Goal: Transaction & Acquisition: Purchase product/service

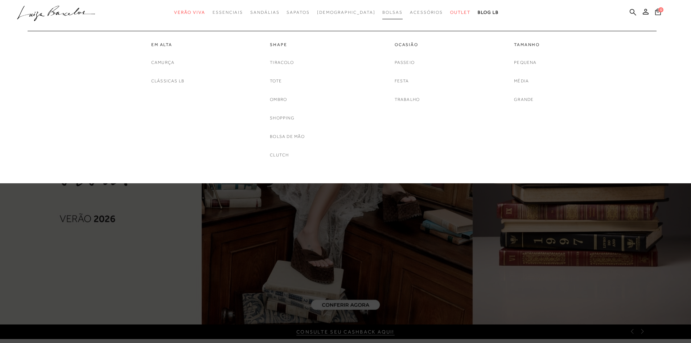
click at [382, 13] on span "Bolsas" at bounding box center [392, 12] width 20 height 5
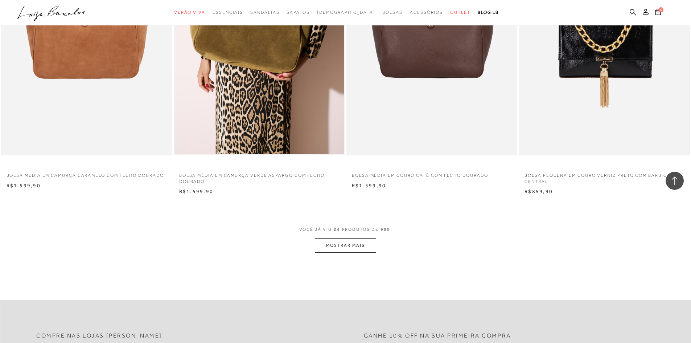
scroll to position [1742, 0]
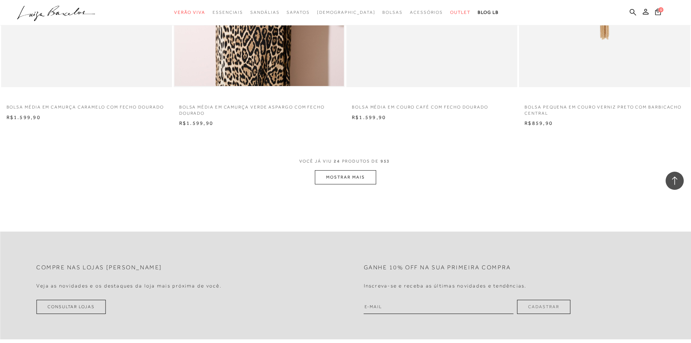
click at [359, 180] on button "MOSTRAR MAIS" at bounding box center [345, 177] width 61 height 14
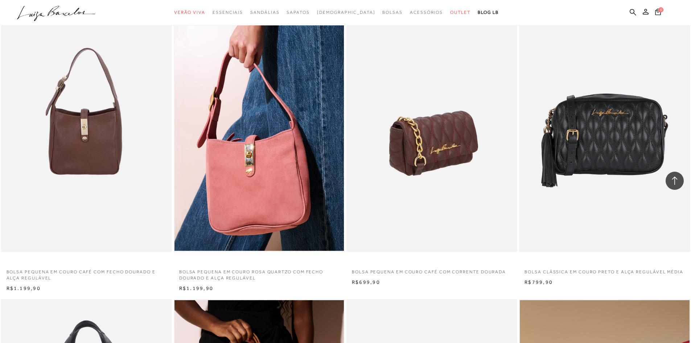
scroll to position [1887, 0]
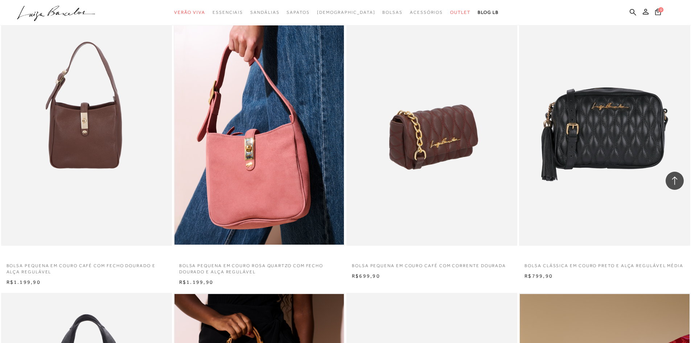
click at [429, 196] on img at bounding box center [432, 117] width 170 height 257
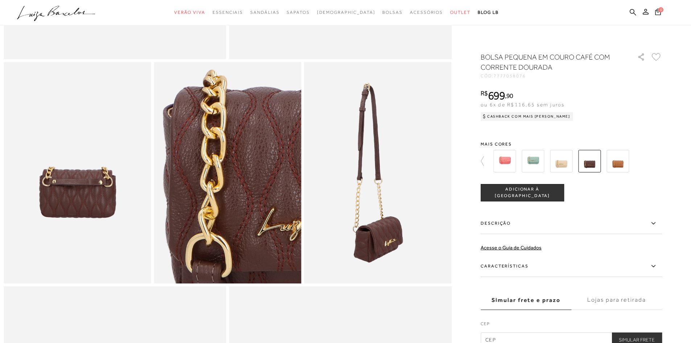
scroll to position [327, 0]
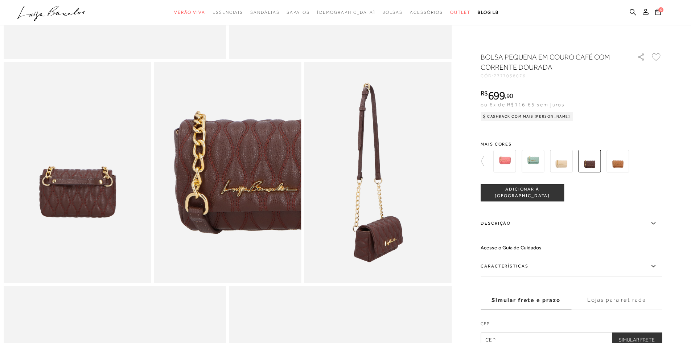
click at [615, 163] on img at bounding box center [618, 161] width 22 height 22
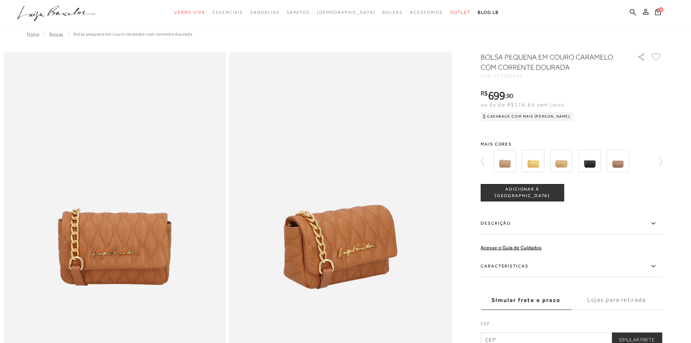
click at [592, 167] on img at bounding box center [589, 161] width 22 height 22
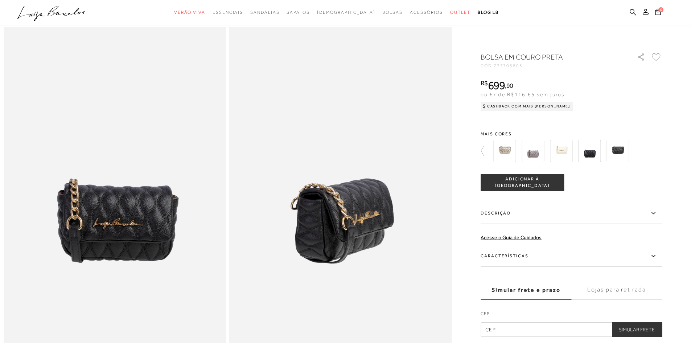
scroll to position [36, 0]
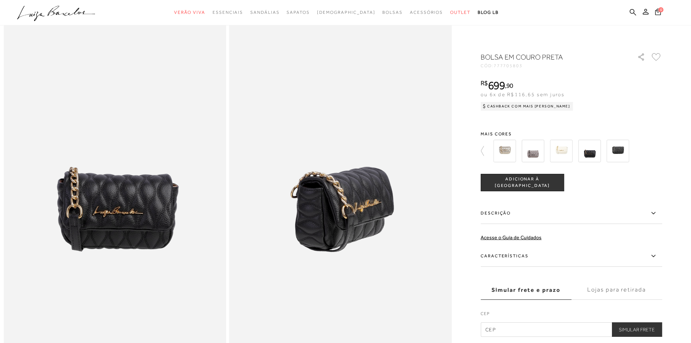
click at [528, 255] on label "Características" at bounding box center [571, 256] width 181 height 21
click at [0, 0] on input "Características" at bounding box center [0, 0] width 0 height 0
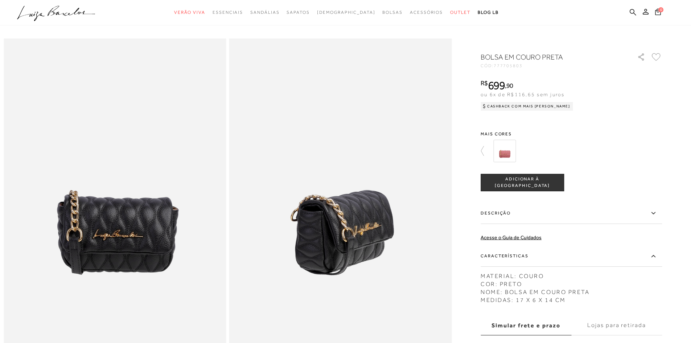
scroll to position [0, 0]
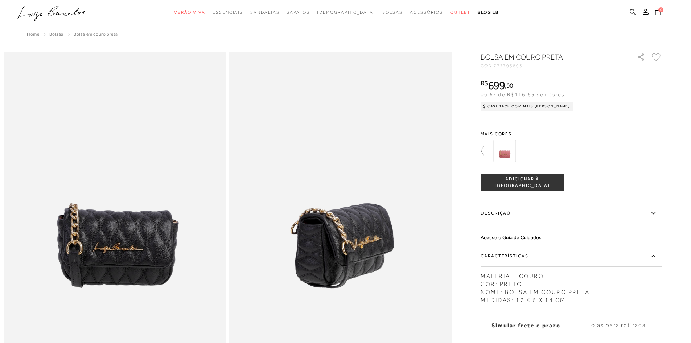
click at [486, 150] on icon at bounding box center [486, 151] width 10 height 10
click at [626, 153] on img at bounding box center [618, 151] width 22 height 22
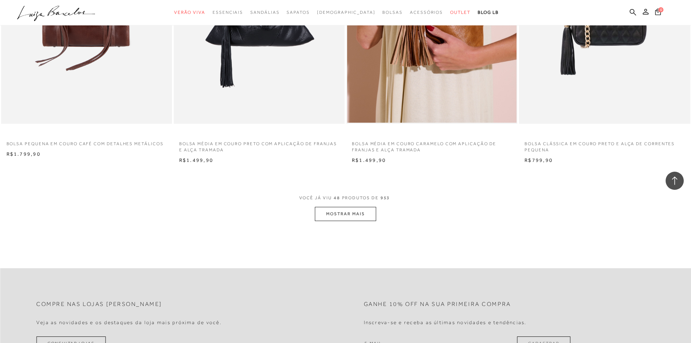
scroll to position [3592, 0]
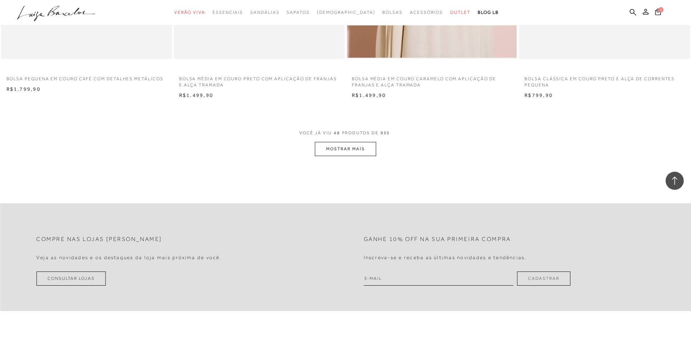
click at [365, 150] on button "MOSTRAR MAIS" at bounding box center [345, 149] width 61 height 14
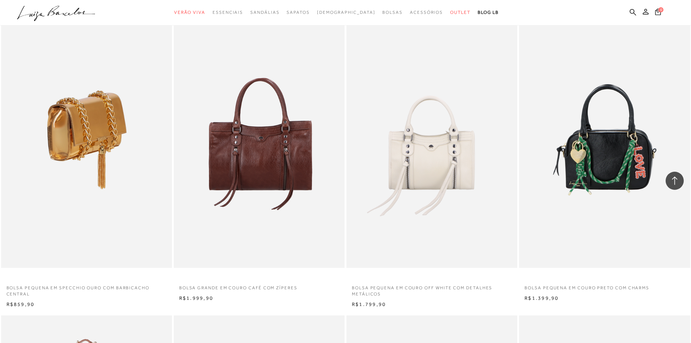
scroll to position [3992, 0]
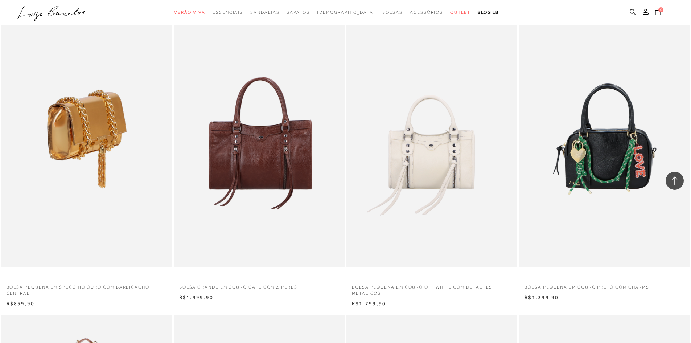
click at [39, 249] on img at bounding box center [87, 139] width 170 height 257
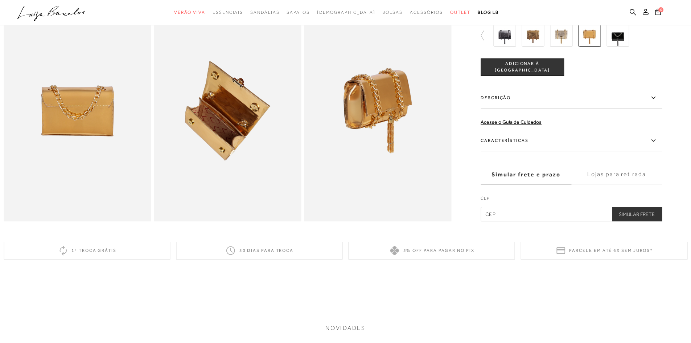
scroll to position [363, 0]
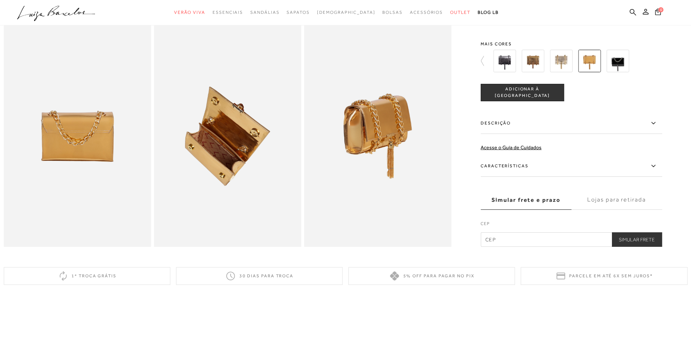
click at [516, 71] on img at bounding box center [505, 61] width 22 height 22
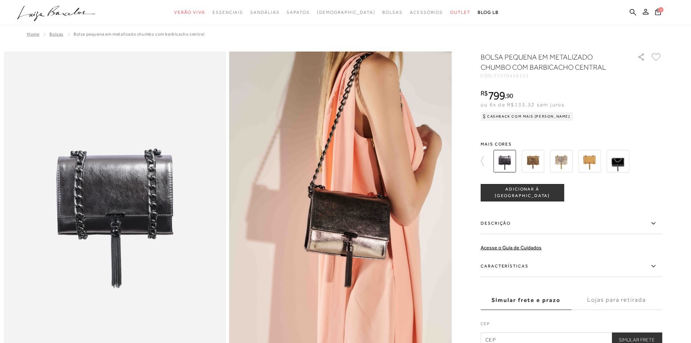
scroll to position [363, 0]
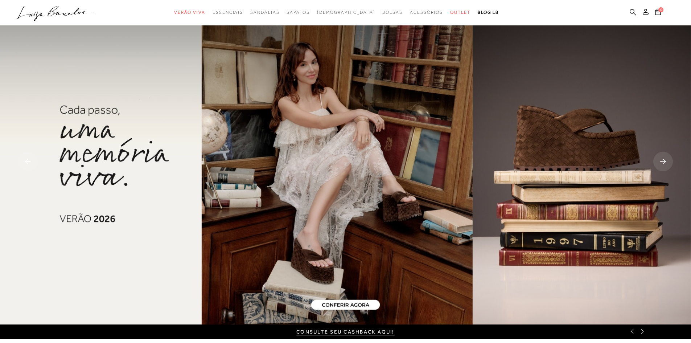
click at [630, 11] on icon at bounding box center [633, 12] width 7 height 7
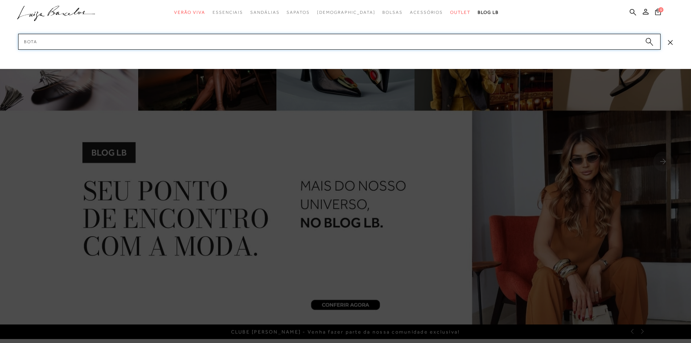
type input "botas"
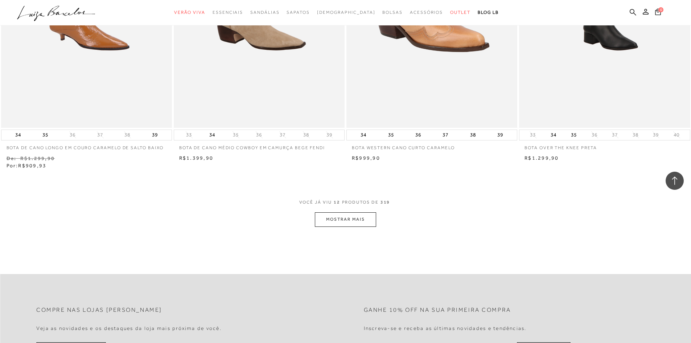
scroll to position [835, 0]
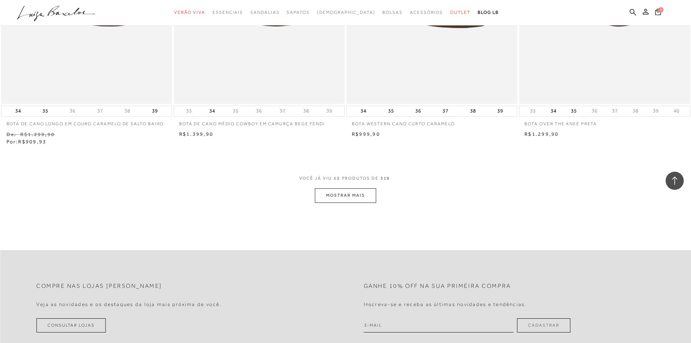
click at [353, 198] on button "MOSTRAR MAIS" at bounding box center [345, 195] width 61 height 14
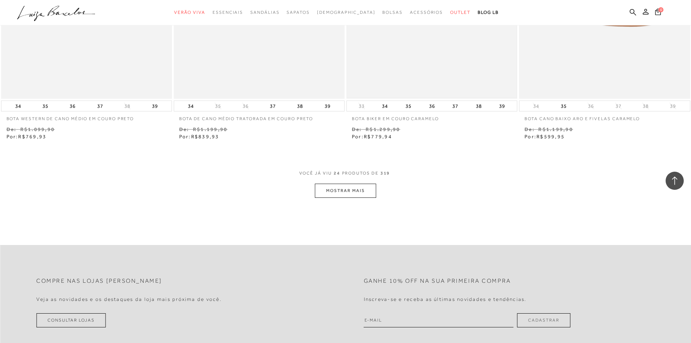
scroll to position [1778, 0]
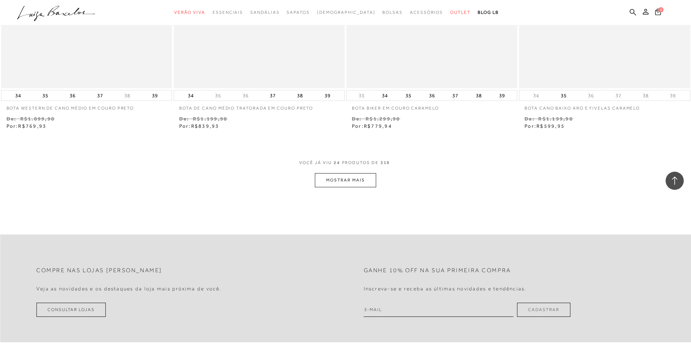
click at [366, 180] on button "MOSTRAR MAIS" at bounding box center [345, 180] width 61 height 14
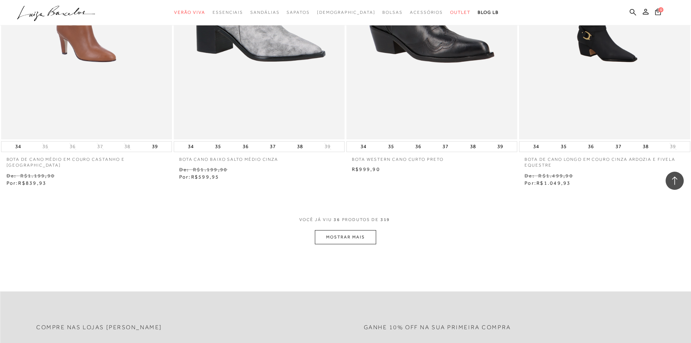
scroll to position [2685, 0]
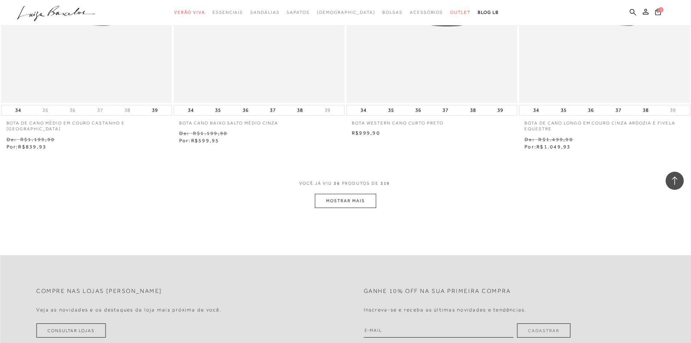
click at [353, 202] on button "MOSTRAR MAIS" at bounding box center [345, 201] width 61 height 14
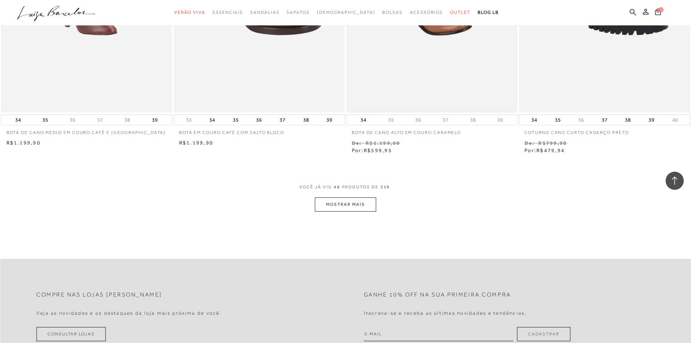
scroll to position [3629, 0]
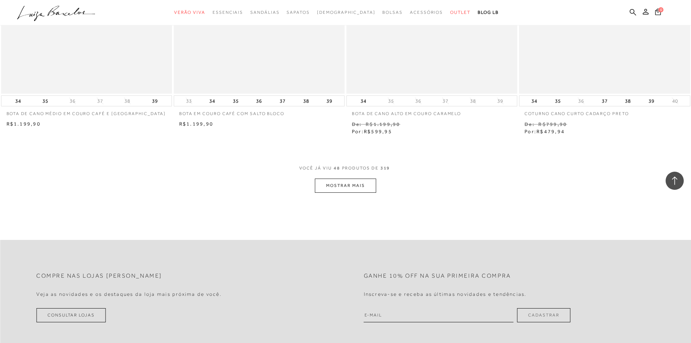
click at [356, 188] on button "MOSTRAR MAIS" at bounding box center [345, 186] width 61 height 14
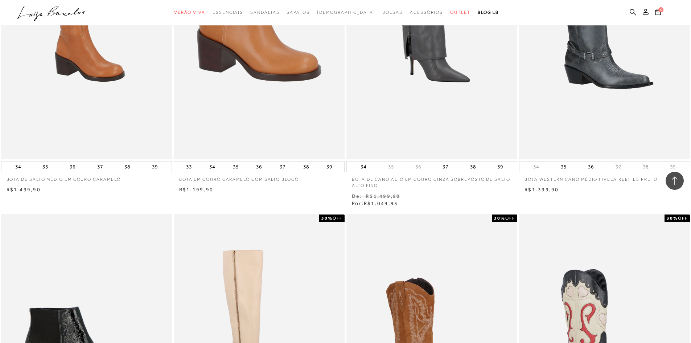
scroll to position [3955, 0]
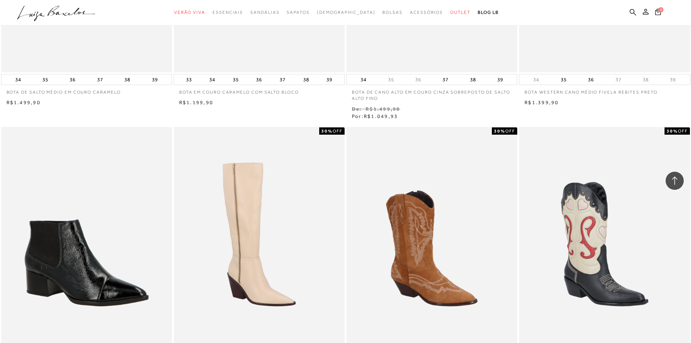
click at [304, 208] on img at bounding box center [259, 255] width 169 height 254
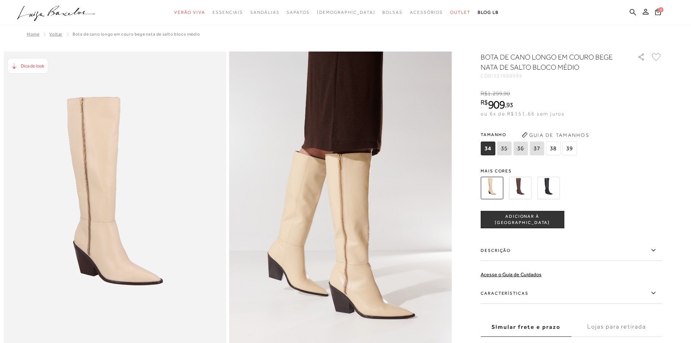
click at [574, 134] on button "Guia de Tamanhos" at bounding box center [555, 135] width 73 height 12
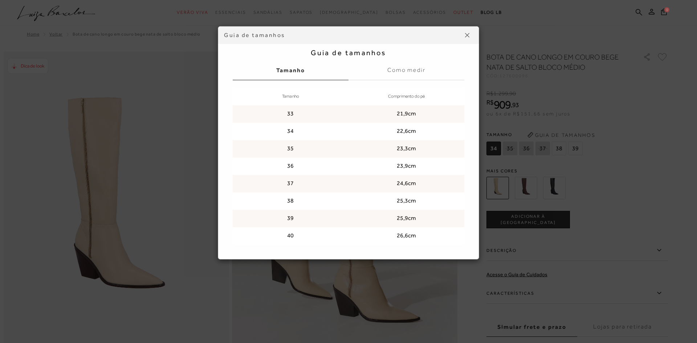
click at [468, 37] on img at bounding box center [467, 35] width 4 height 4
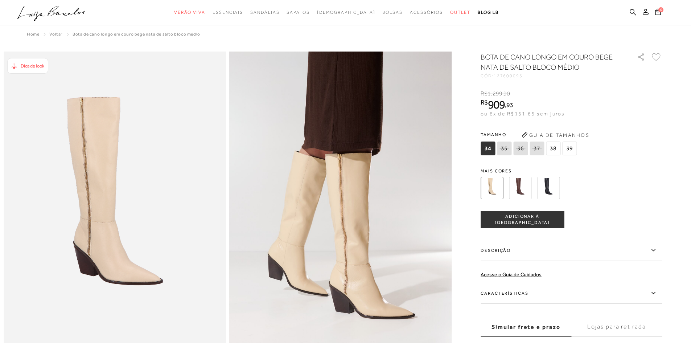
click at [527, 184] on img at bounding box center [520, 188] width 22 height 22
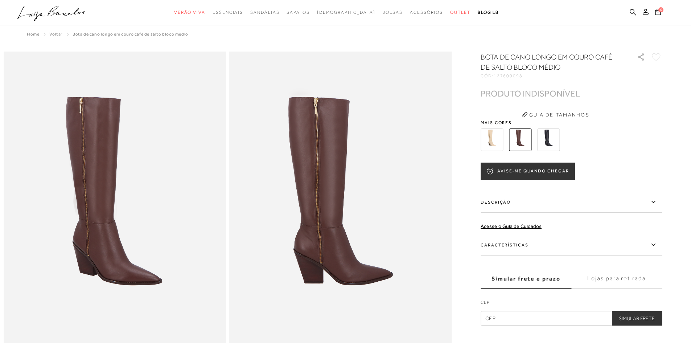
click at [554, 138] on img at bounding box center [548, 139] width 22 height 22
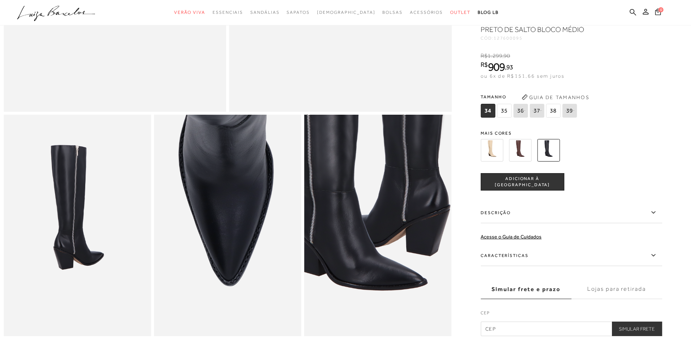
scroll to position [290, 0]
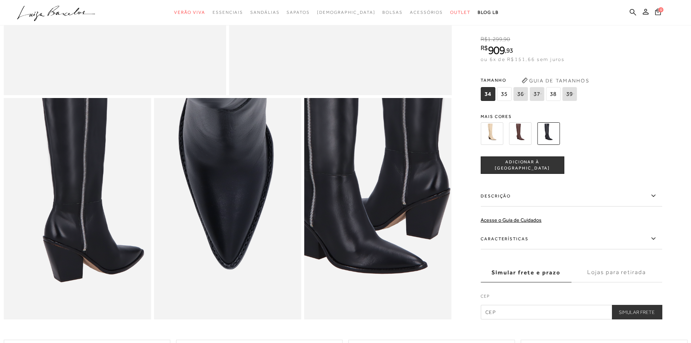
click at [62, 229] on img at bounding box center [91, 194] width 295 height 442
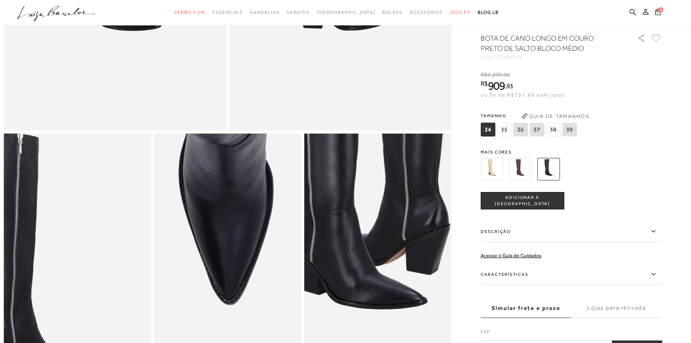
scroll to position [254, 0]
